Goal: Go to known website: Access a specific website the user already knows

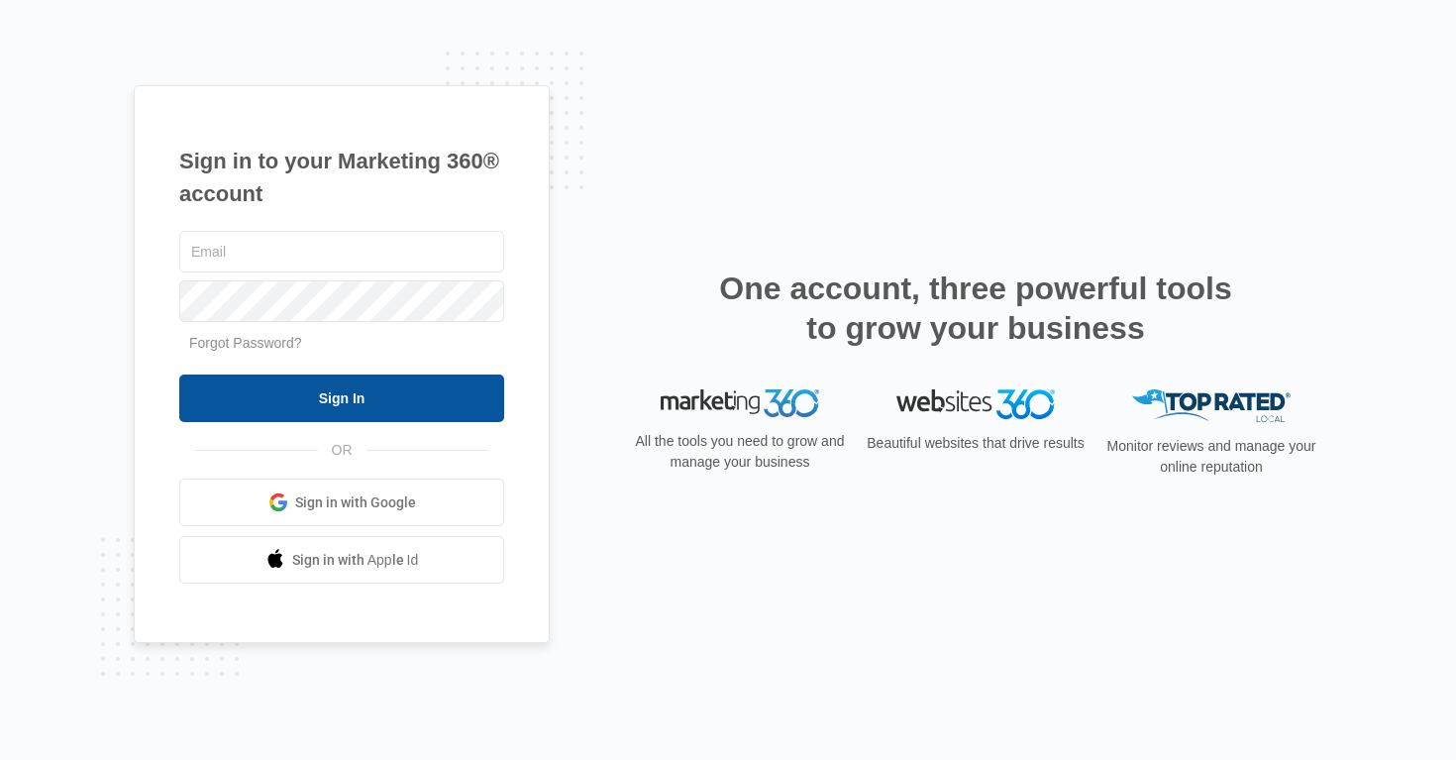
type input "[EMAIL_ADDRESS][DOMAIN_NAME]"
click at [340, 387] on input "Sign In" at bounding box center [341, 398] width 325 height 48
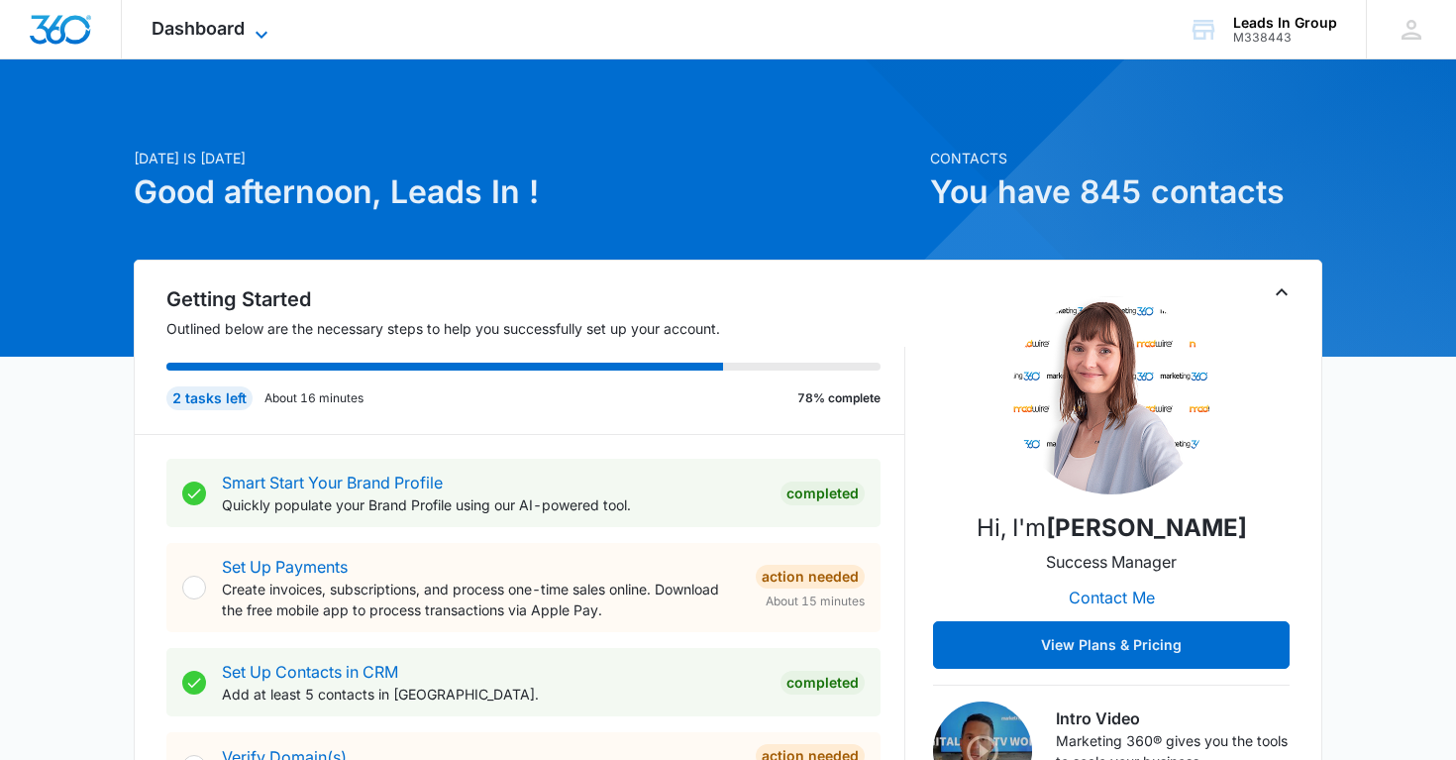
click at [251, 23] on icon at bounding box center [262, 35] width 24 height 24
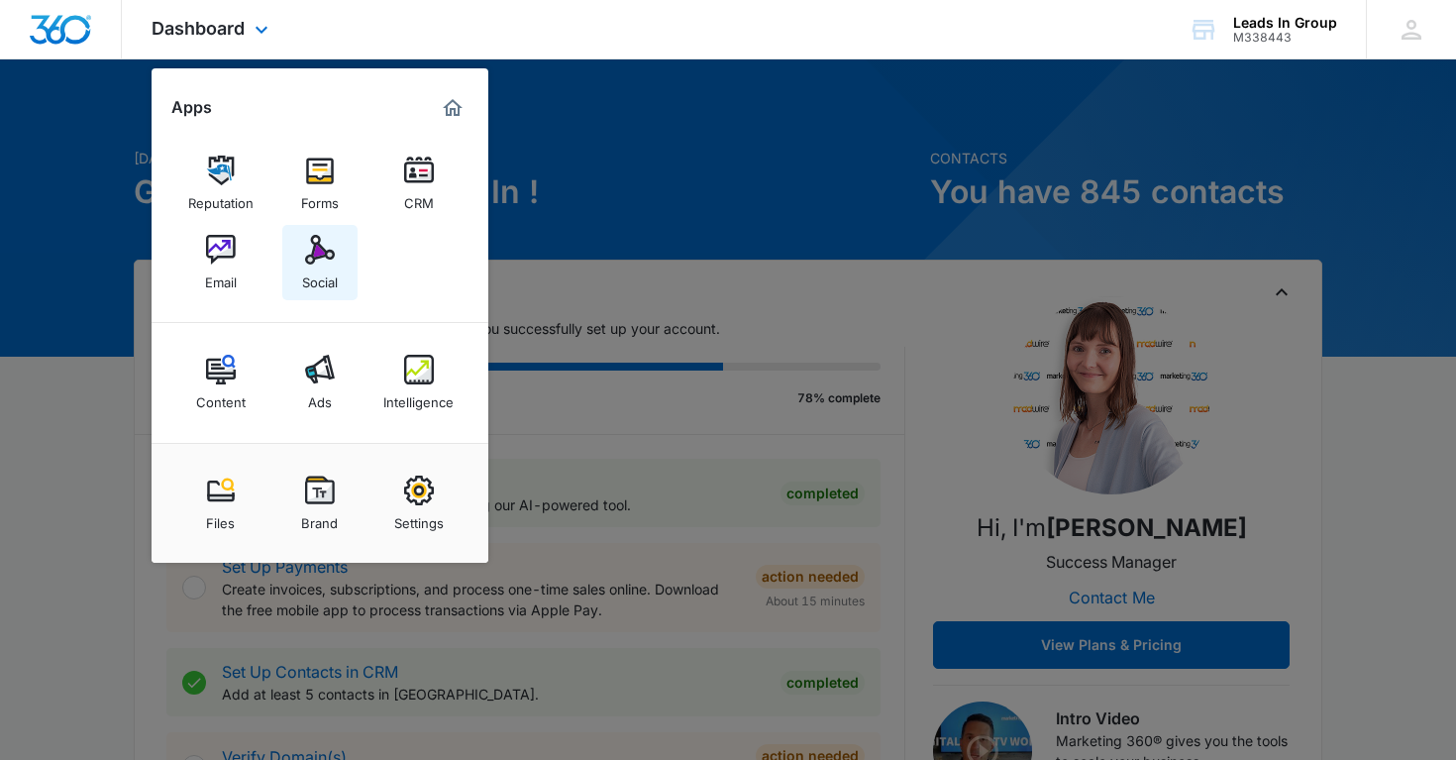
click at [321, 253] on img at bounding box center [320, 250] width 30 height 30
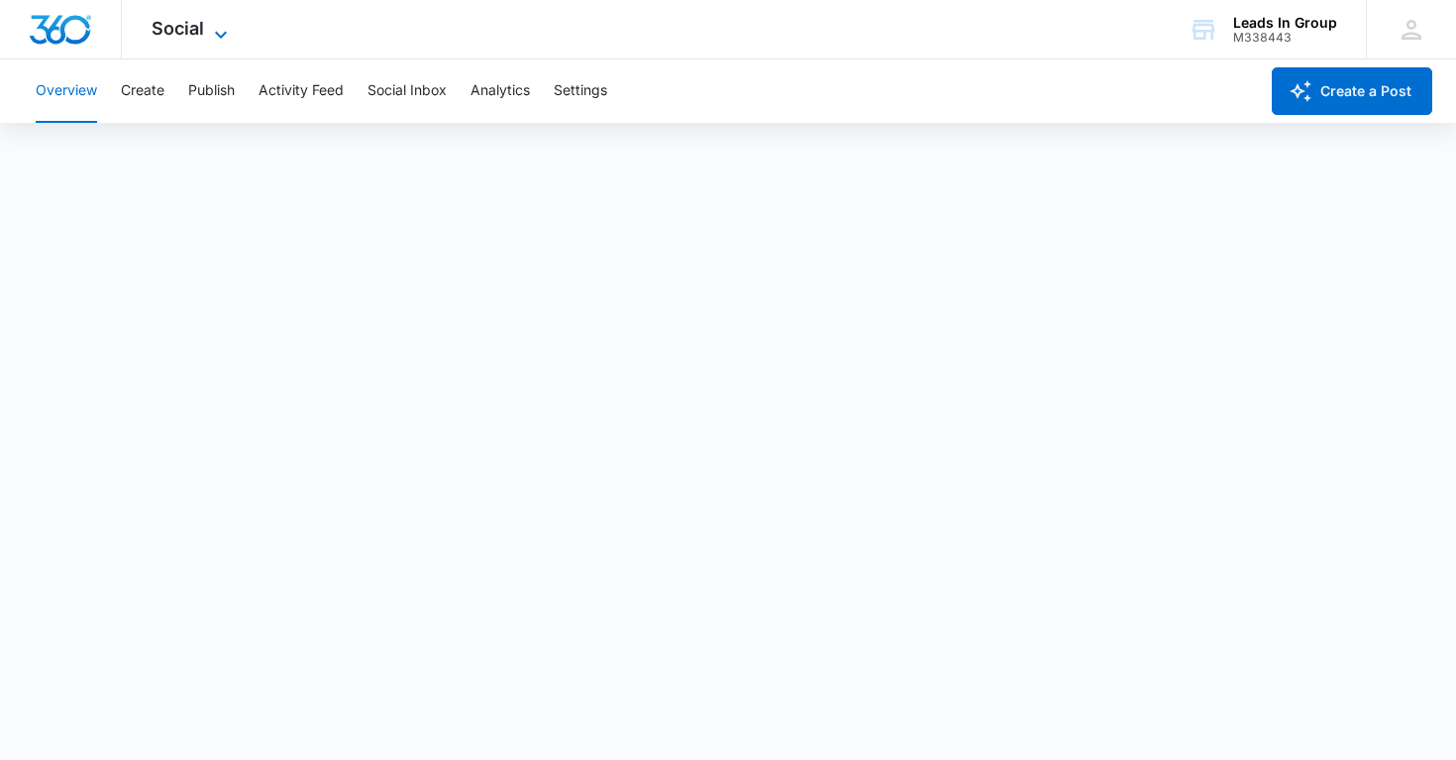
click at [190, 32] on span "Social" at bounding box center [178, 28] width 52 height 21
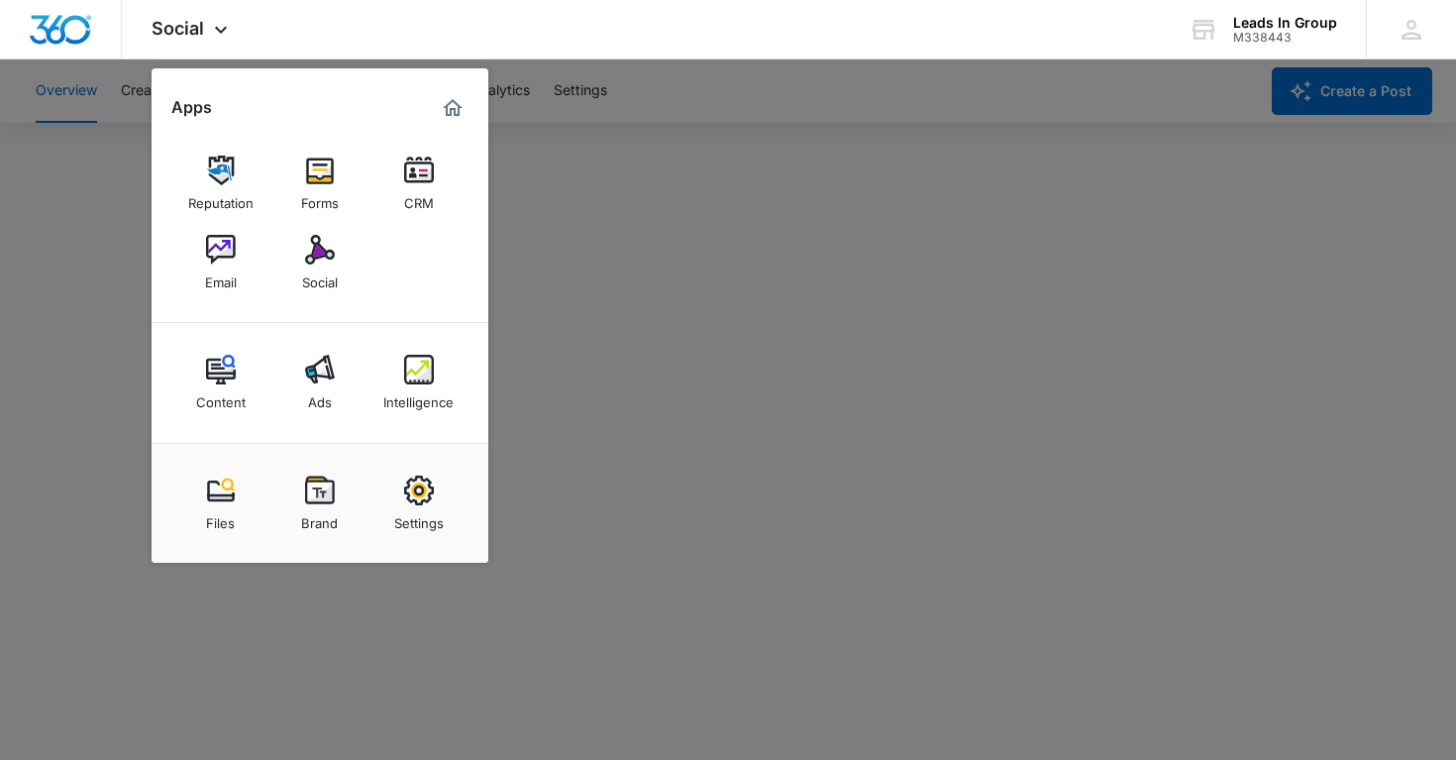
click at [64, 158] on div at bounding box center [728, 380] width 1456 height 760
